Goal: Information Seeking & Learning: Learn about a topic

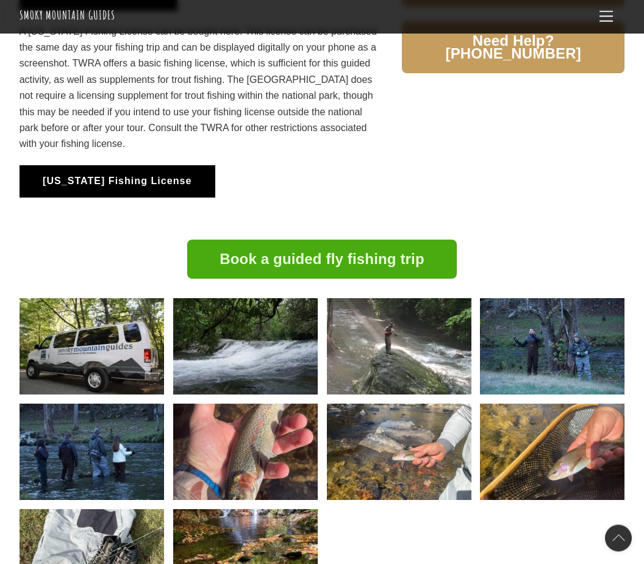
scroll to position [1196, 0]
click at [9, 370] on div "Book a guided fly fishing trip" at bounding box center [322, 427] width 644 height 375
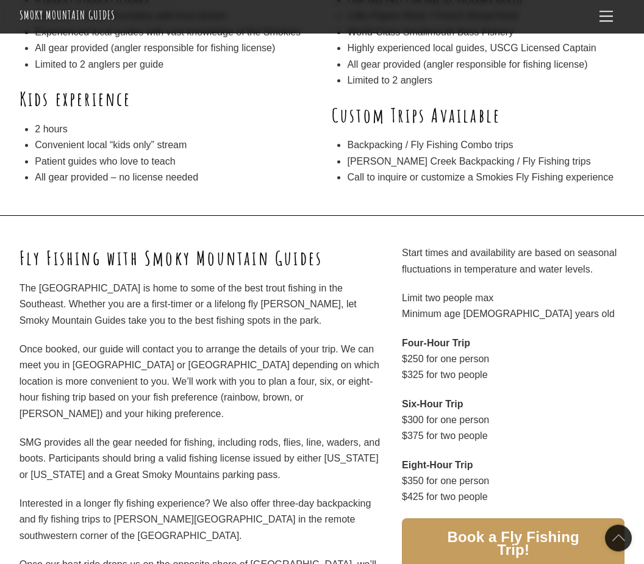
scroll to position [370, 0]
click at [20, 409] on p "Once booked, our guide will contact you to arrange the details of your trip. We…" at bounding box center [201, 381] width 363 height 80
click at [21, 405] on p "Once booked, our guide will contact you to arrange the details of your trip. We…" at bounding box center [201, 381] width 363 height 80
click at [20, 407] on p "Once booked, our guide will contact you to arrange the details of your trip. We…" at bounding box center [201, 381] width 363 height 80
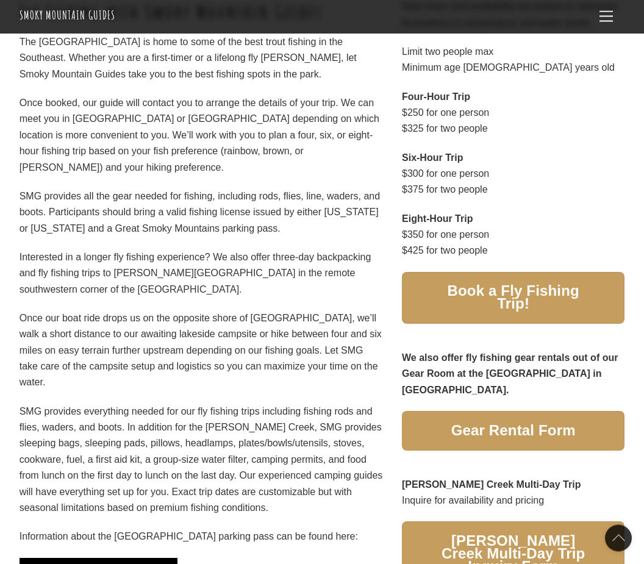
scroll to position [618, 0]
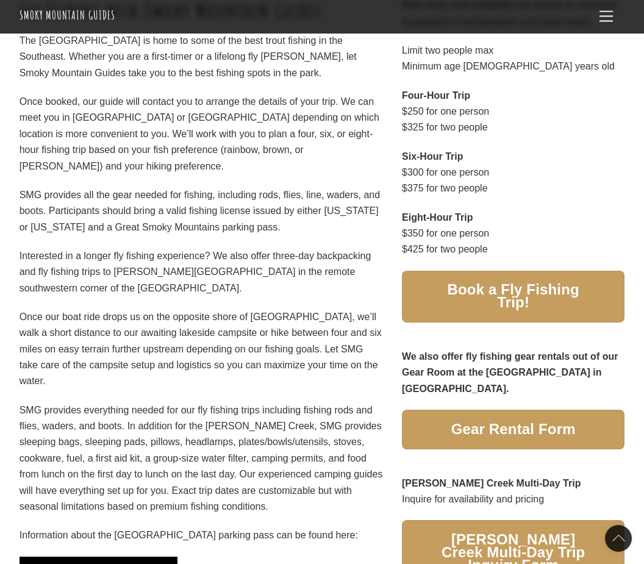
click at [5, 379] on div "Fly Fishing with Smoky Mountain Guides The Great Smoky Mountains National Park …" at bounding box center [322, 392] width 644 height 849
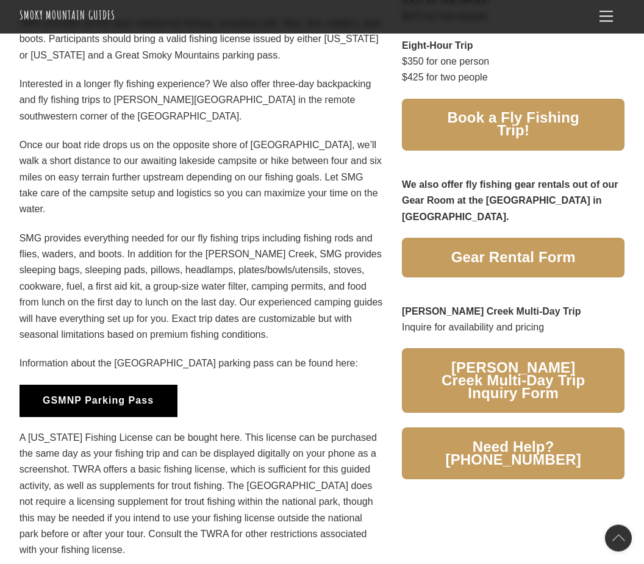
scroll to position [789, 0]
click at [27, 430] on p "A Tennessee Fishing License can be bought here. This license can be purchased t…" at bounding box center [201, 494] width 363 height 129
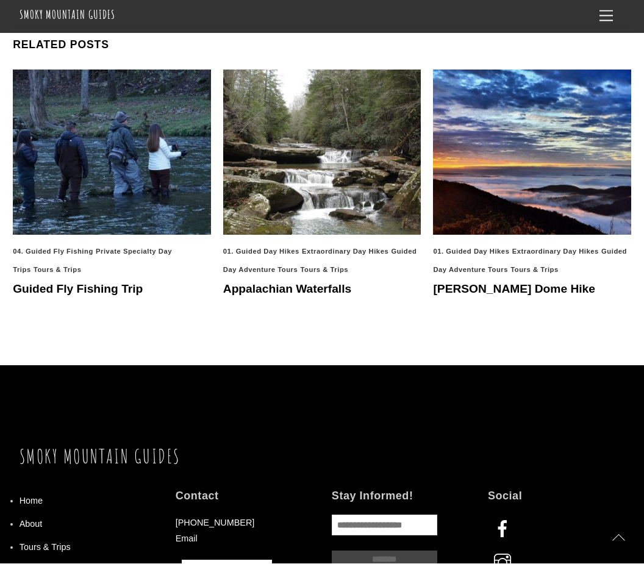
scroll to position [1855, 0]
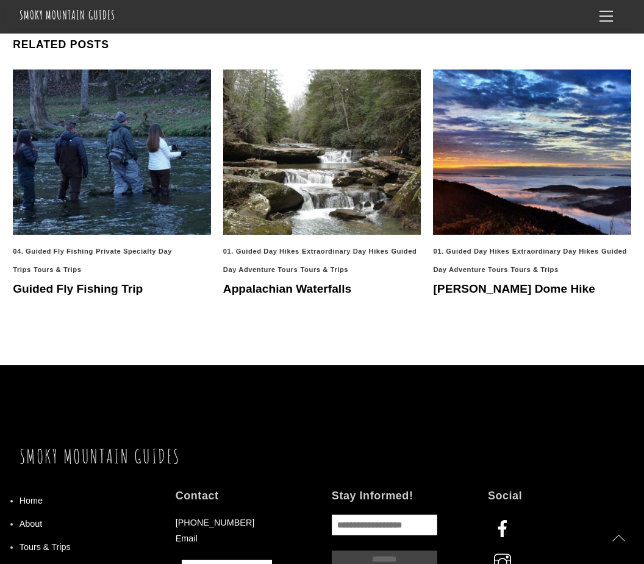
click at [24, 519] on link "About" at bounding box center [31, 524] width 23 height 10
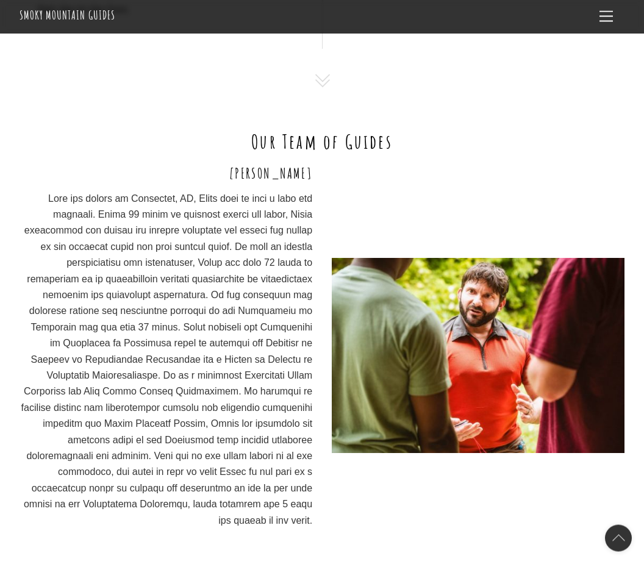
scroll to position [723, 0]
click at [43, 405] on p at bounding box center [166, 359] width 293 height 338
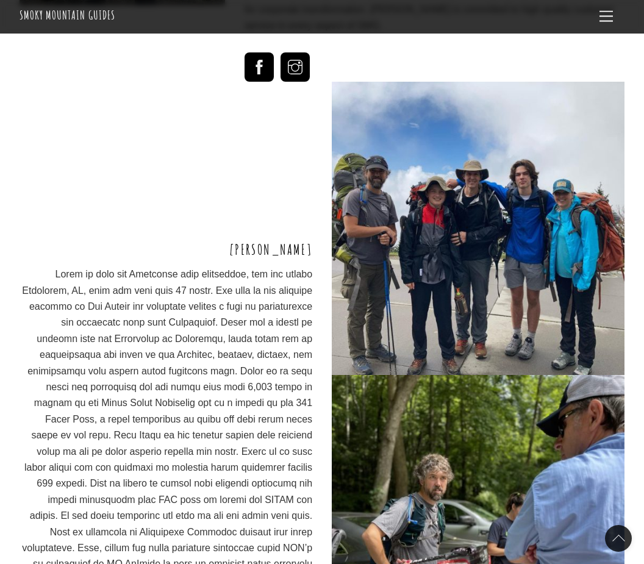
scroll to position [2325, 0]
click at [20, 454] on p at bounding box center [166, 427] width 293 height 322
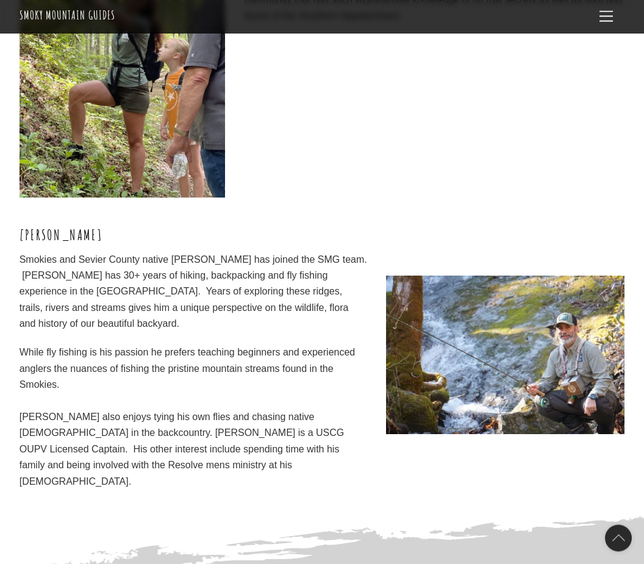
scroll to position [3472, 0]
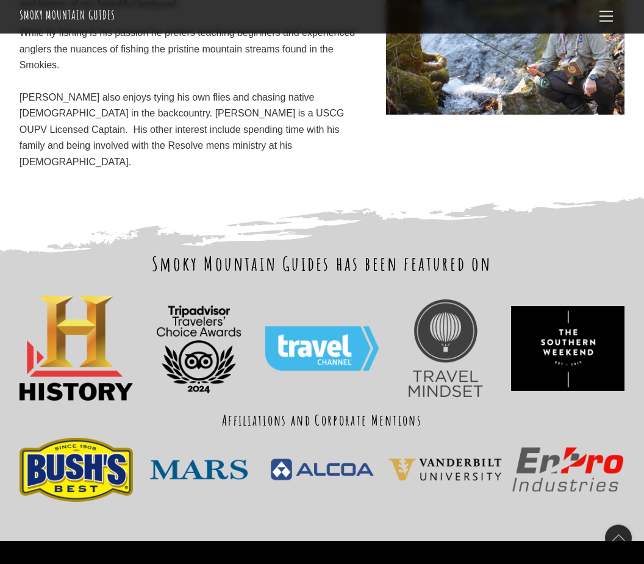
scroll to position [3791, 0]
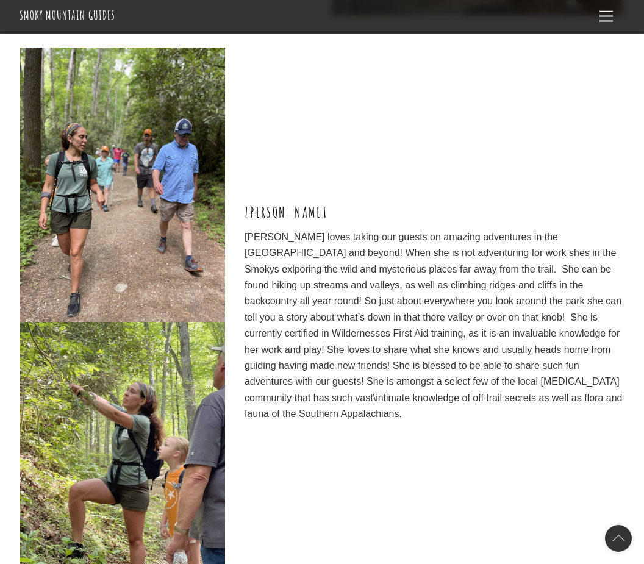
scroll to position [3073, 0]
